Goal: Transaction & Acquisition: Purchase product/service

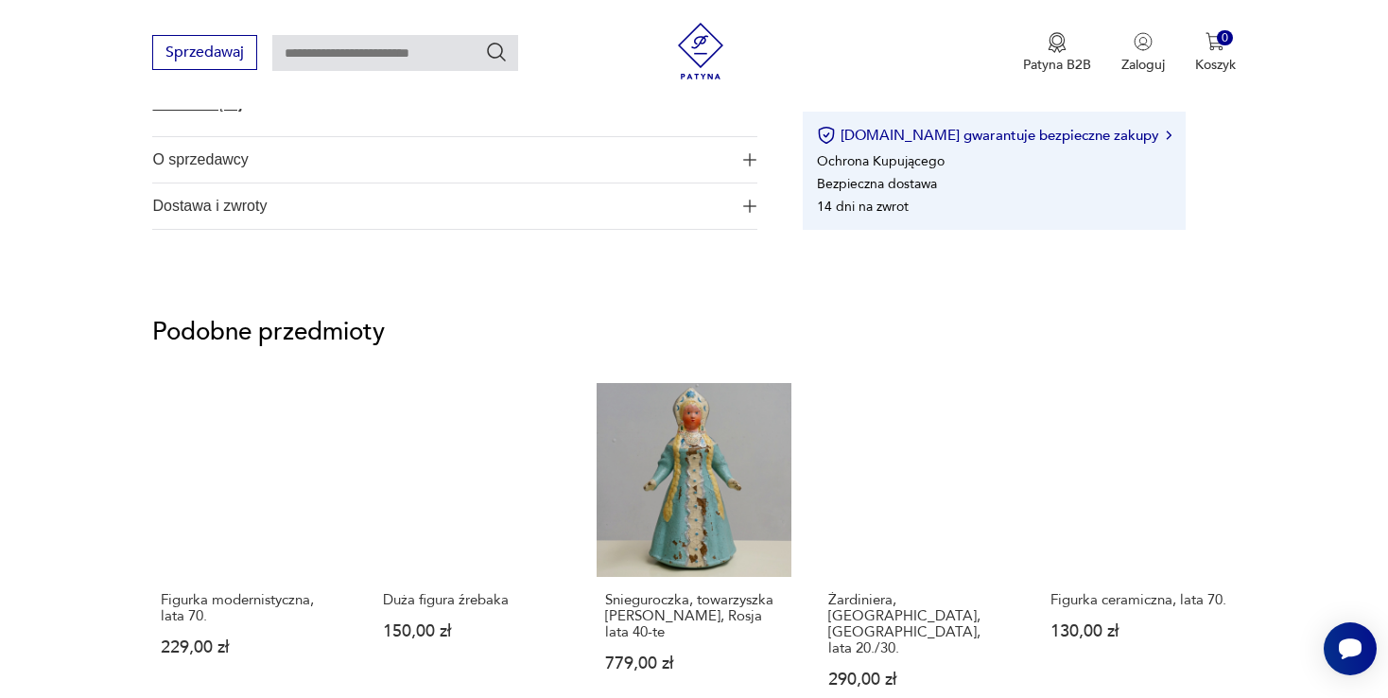
scroll to position [1244, 0]
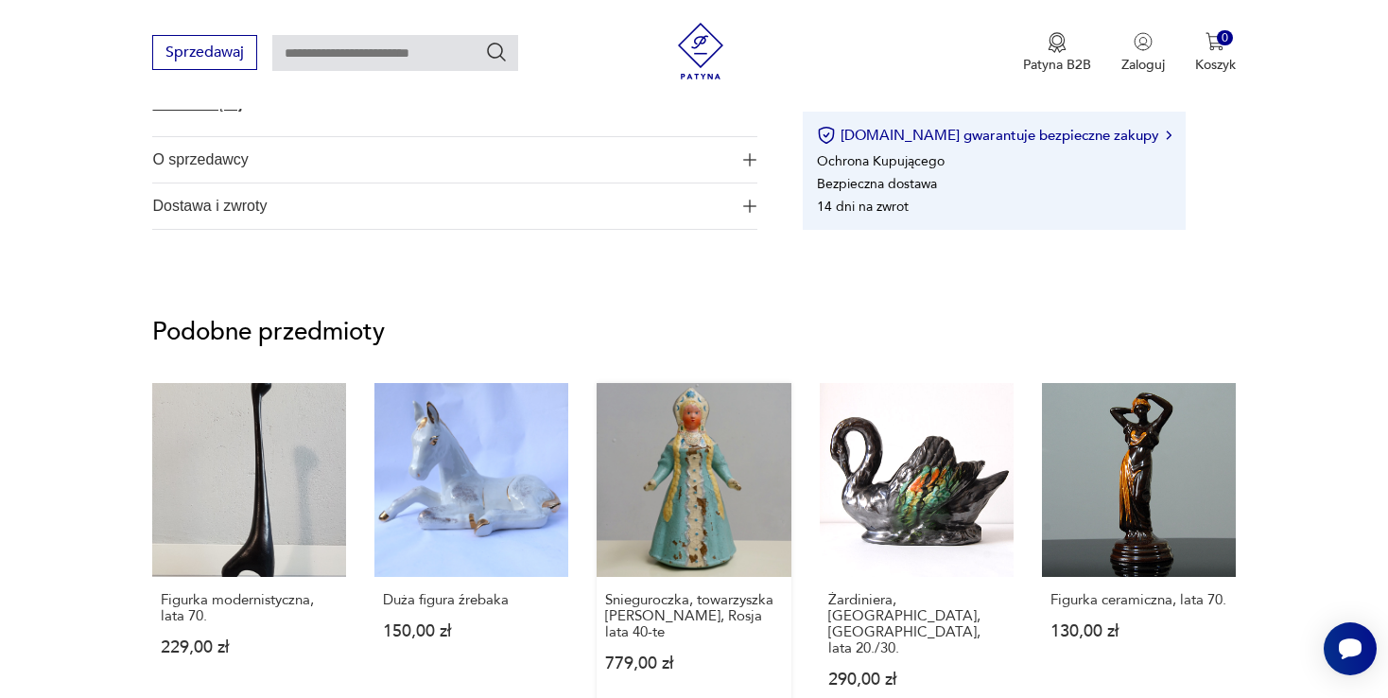
click at [722, 506] on link "Snieguroczka, towarzyszka Deda Moroza, Rosja lata 40-te 779,00 zł" at bounding box center [694, 553] width 194 height 341
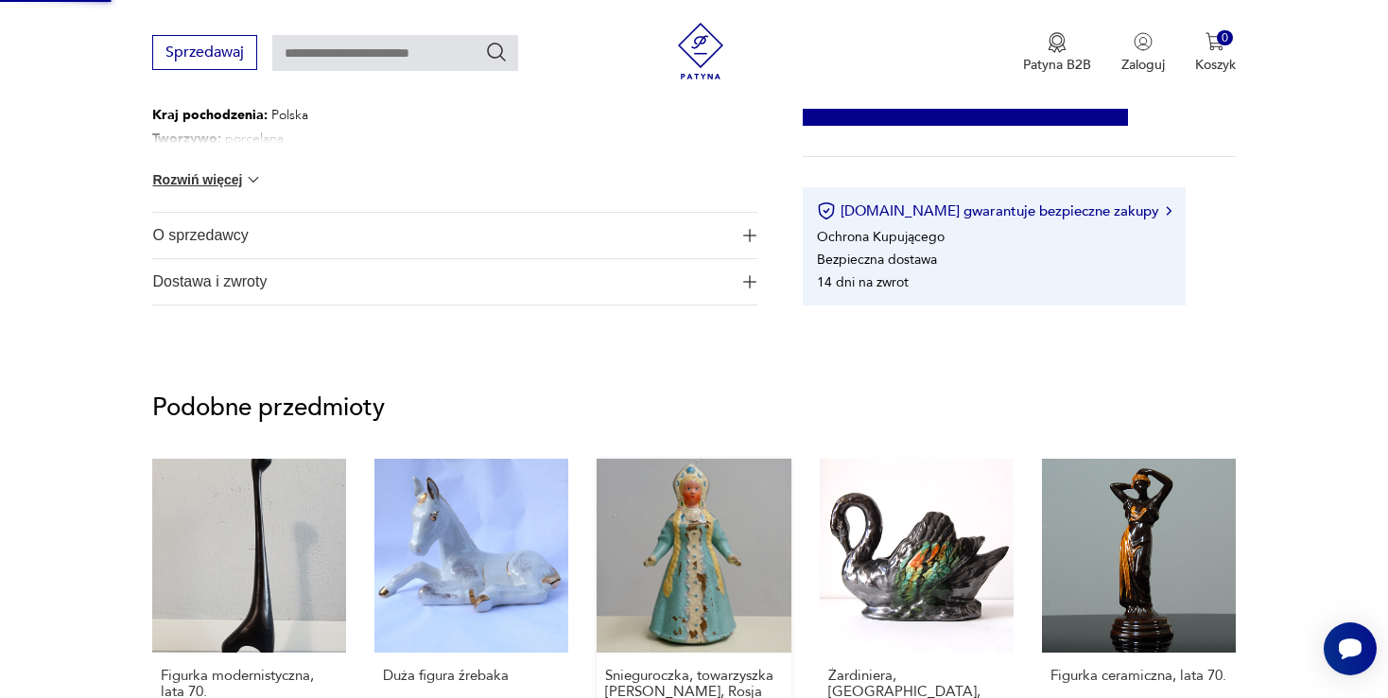
scroll to position [583, 0]
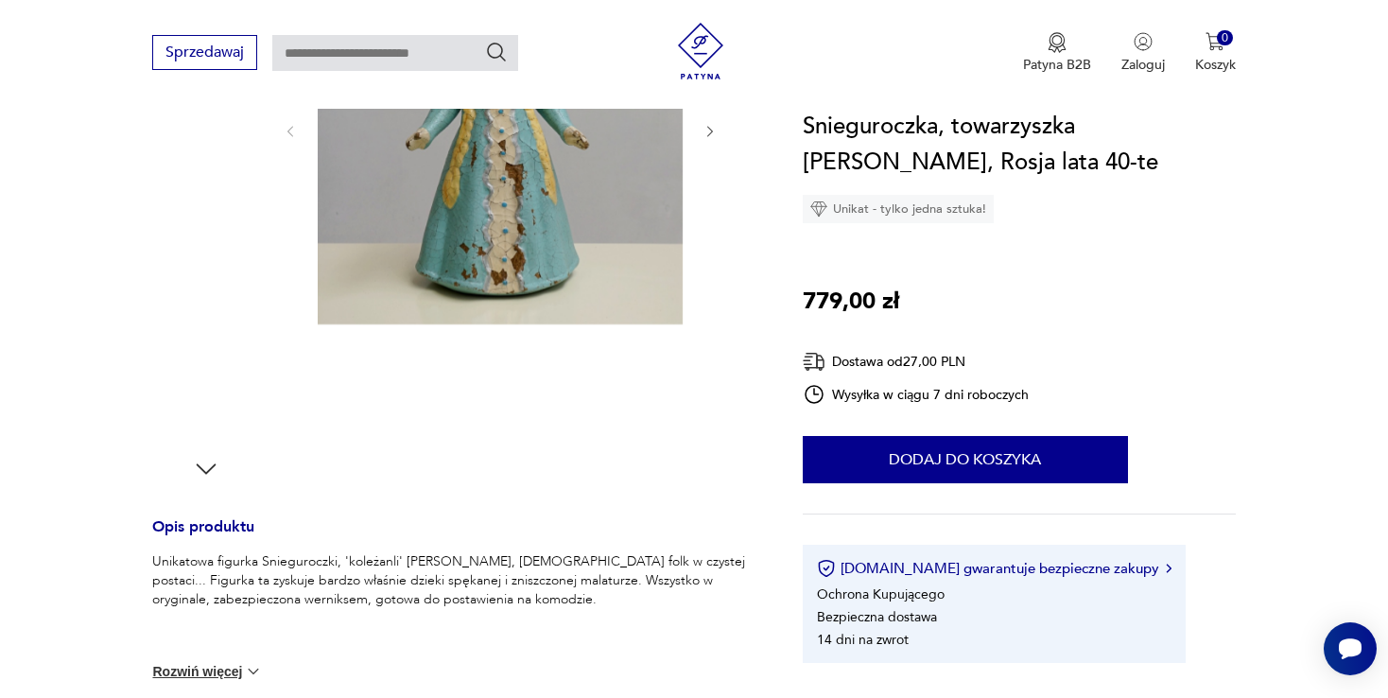
scroll to position [378, 0]
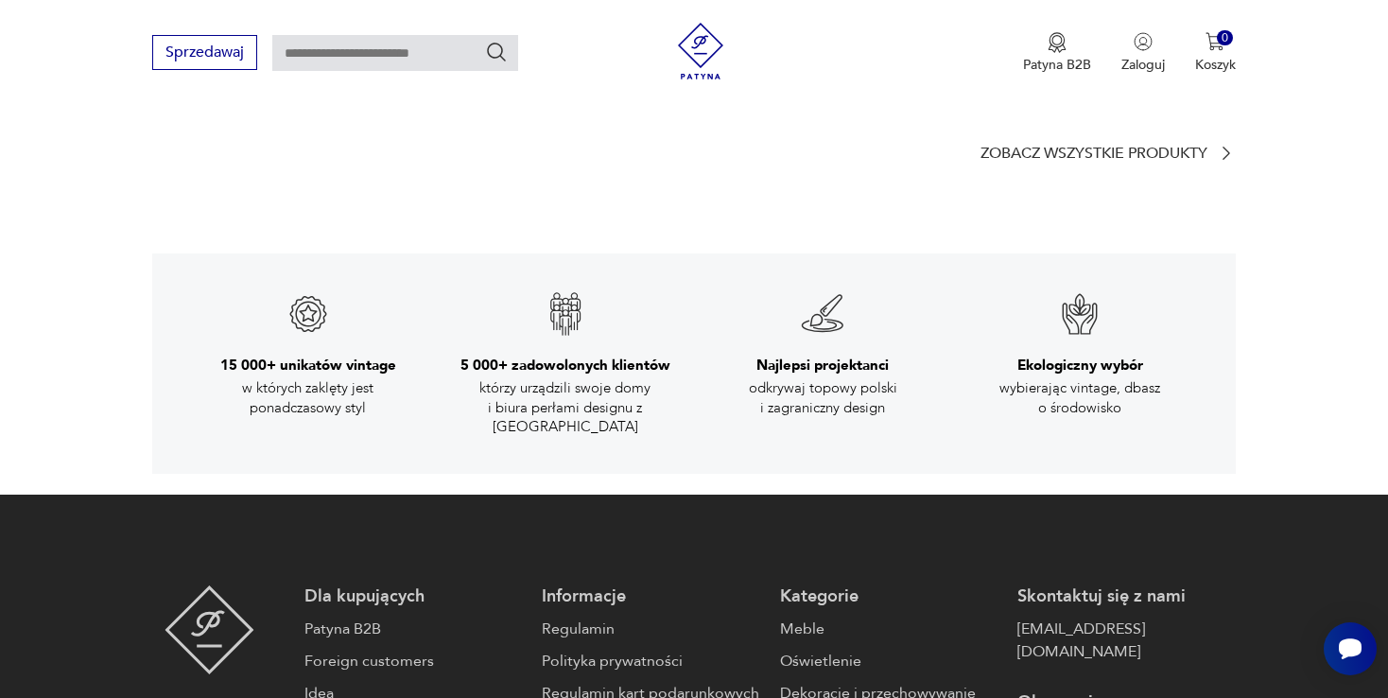
scroll to position [3028, 0]
